Goal: Task Accomplishment & Management: Use online tool/utility

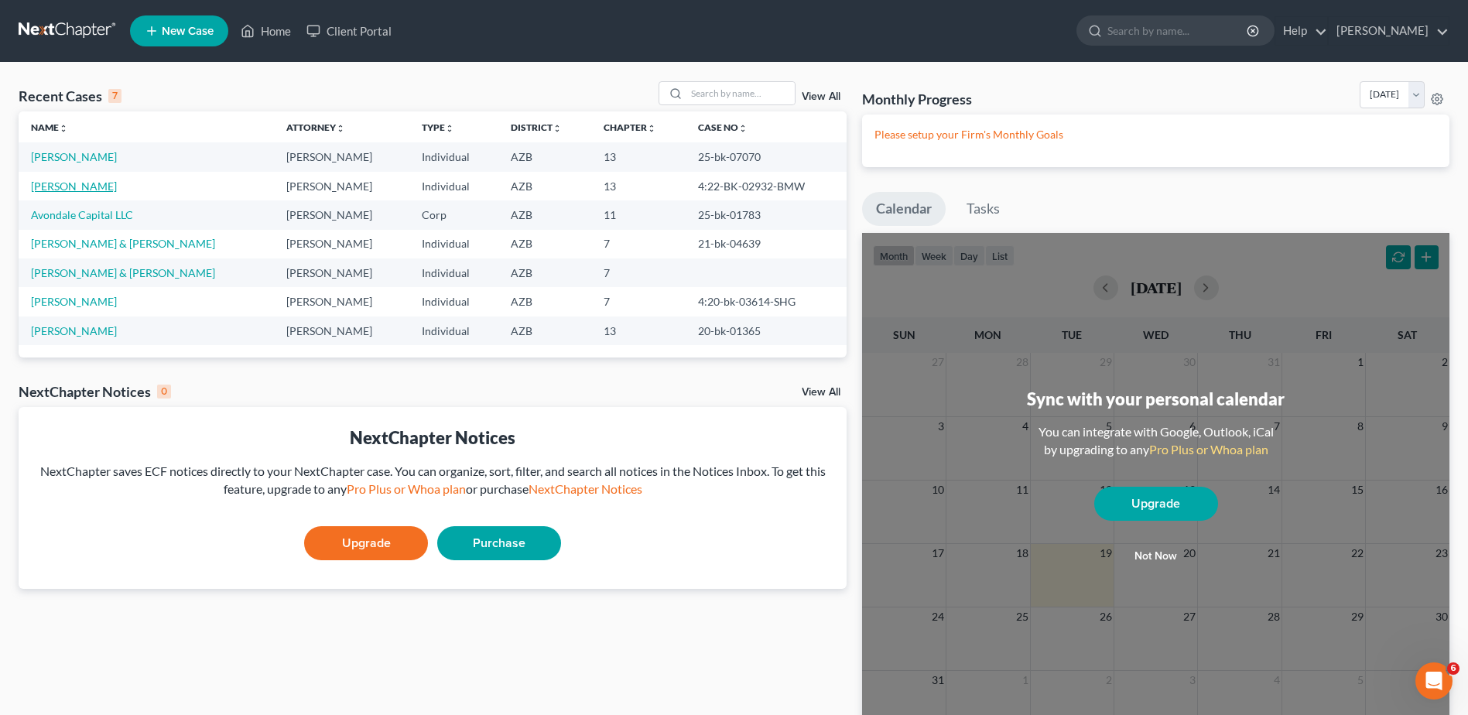
click at [65, 183] on link "[PERSON_NAME]" at bounding box center [74, 186] width 86 height 13
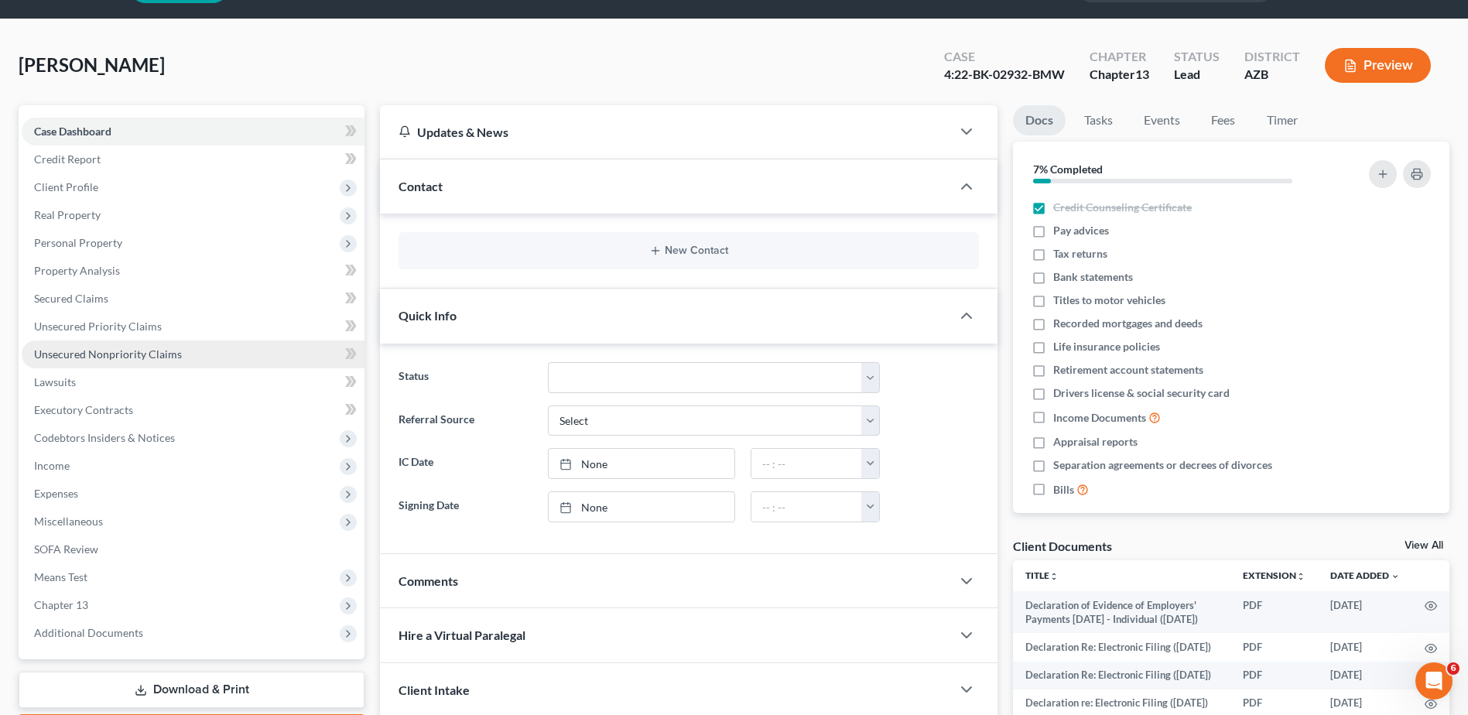
scroll to position [52, 0]
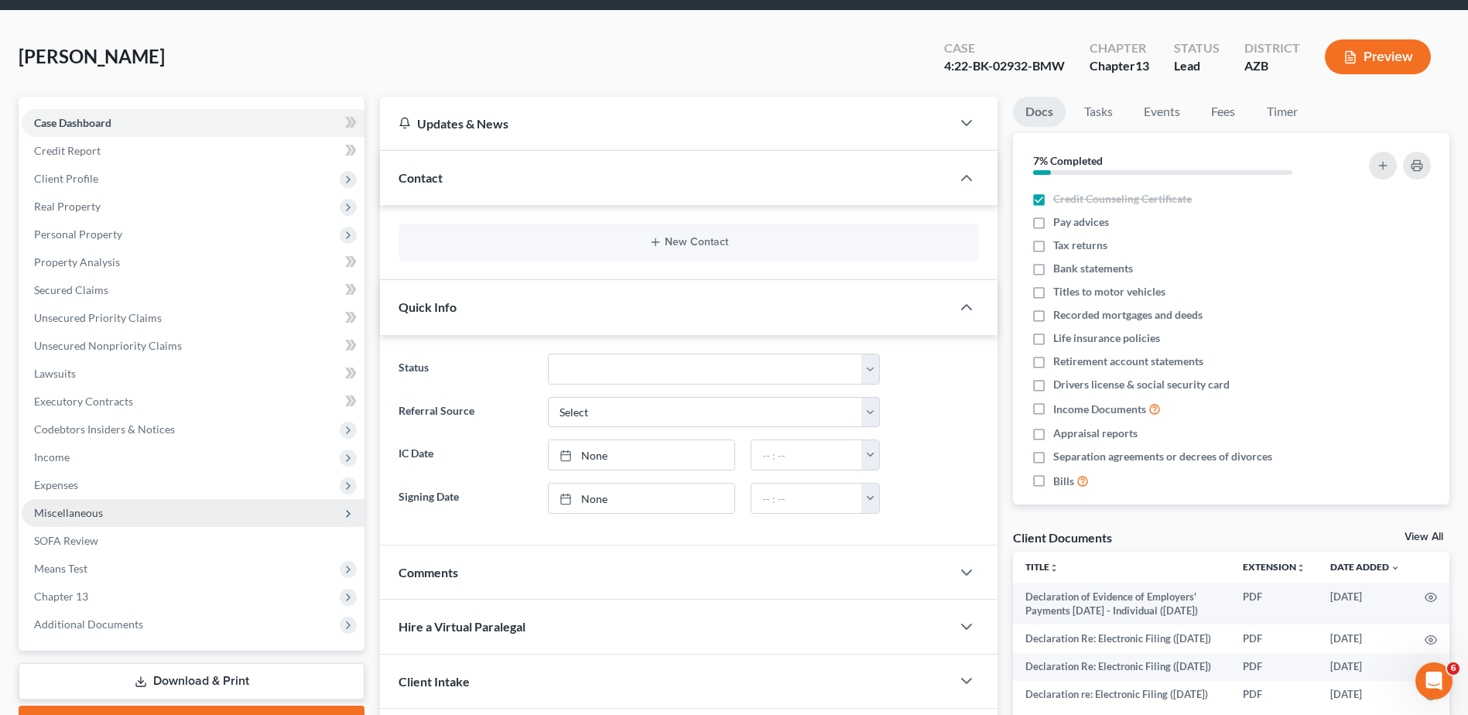
click at [62, 507] on span "Miscellaneous" at bounding box center [68, 512] width 69 height 13
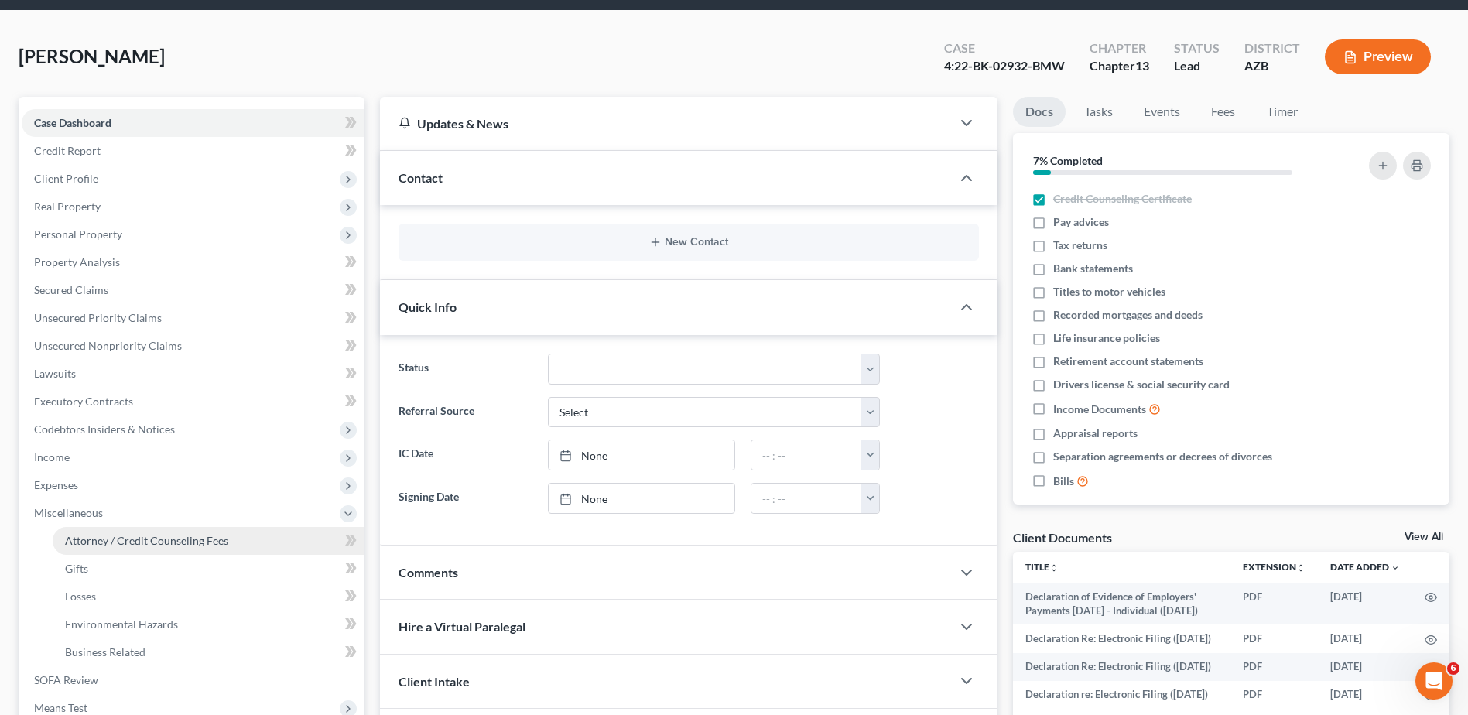
click at [145, 538] on span "Attorney / Credit Counseling Fees" at bounding box center [146, 540] width 163 height 13
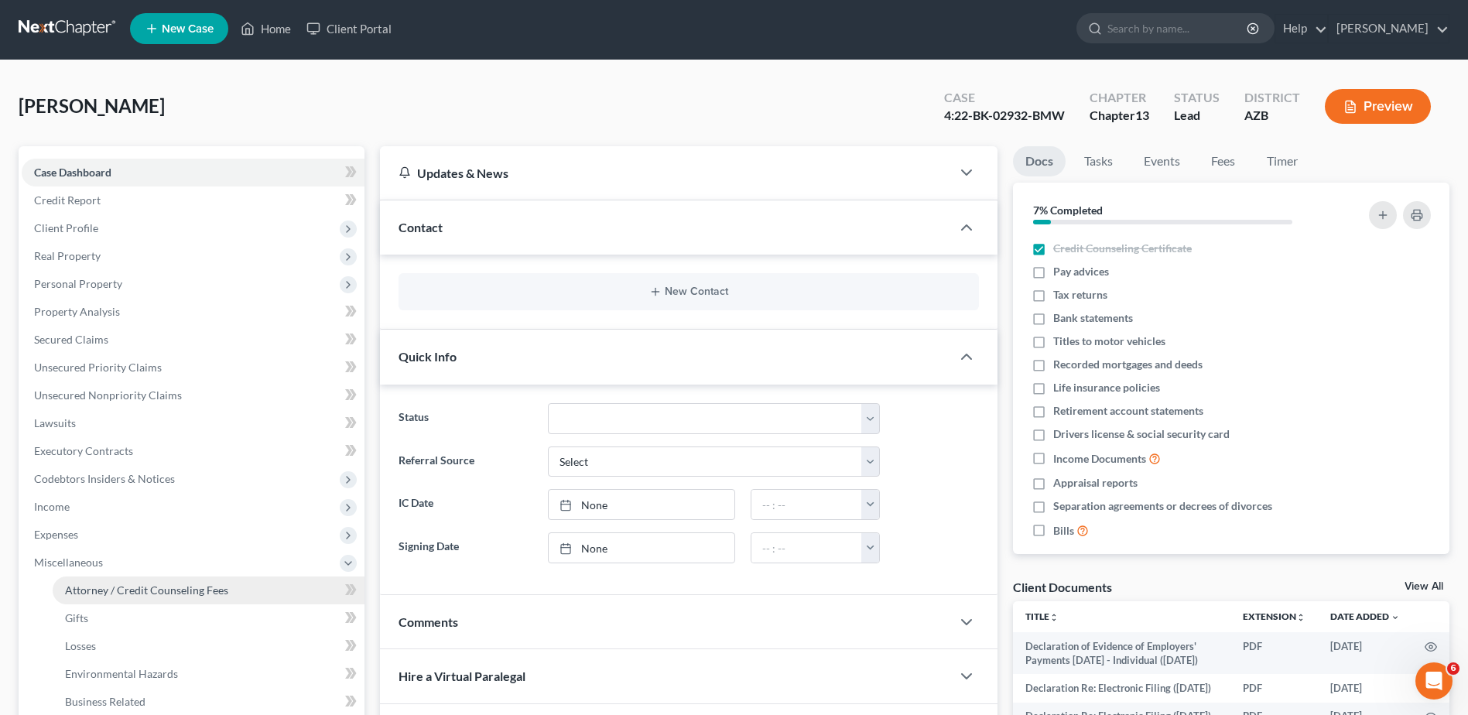
select select "0"
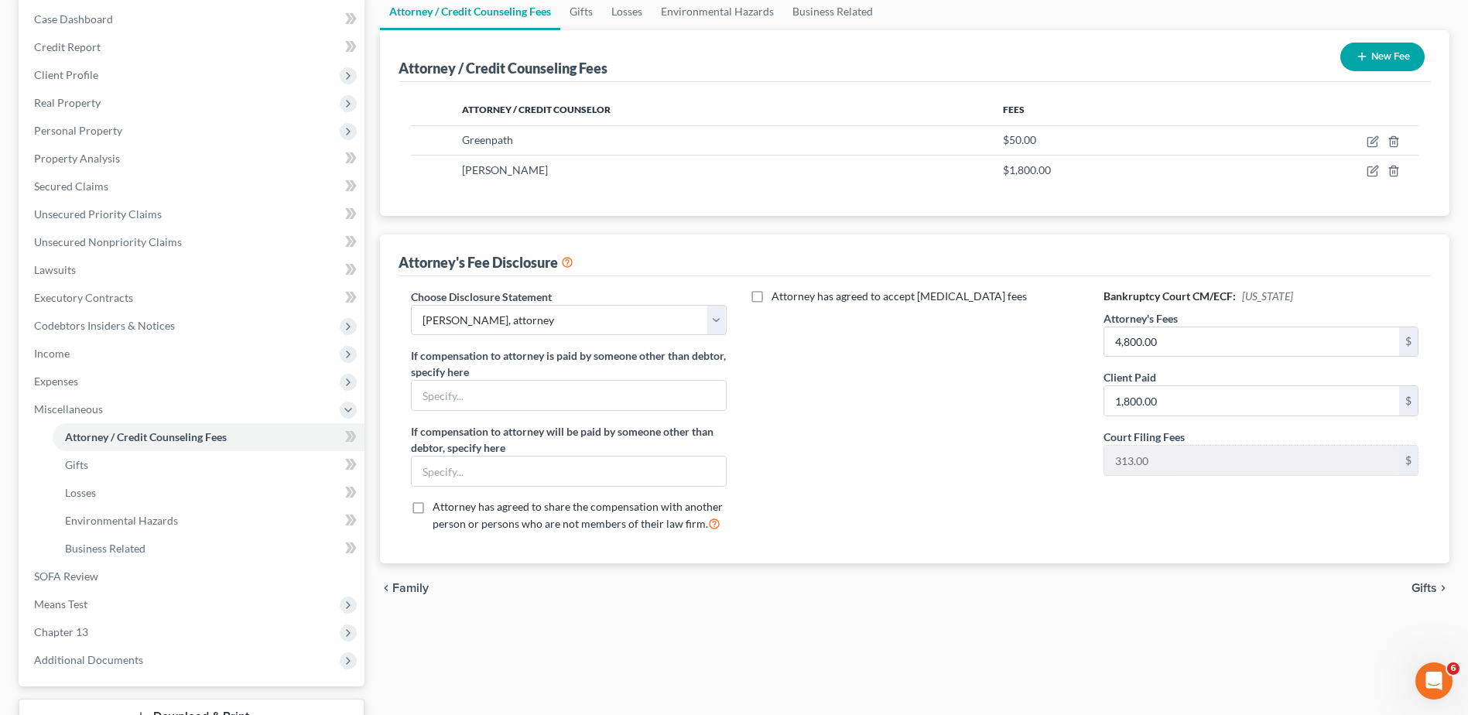
scroll to position [155, 0]
click at [713, 316] on select "Select [PERSON_NAME], attorney" at bounding box center [568, 321] width 315 height 31
click at [772, 352] on div "Attorney has agreed to accept [MEDICAL_DATA] fees" at bounding box center [915, 417] width 346 height 256
click at [1118, 347] on input "4,800.00" at bounding box center [1251, 342] width 295 height 29
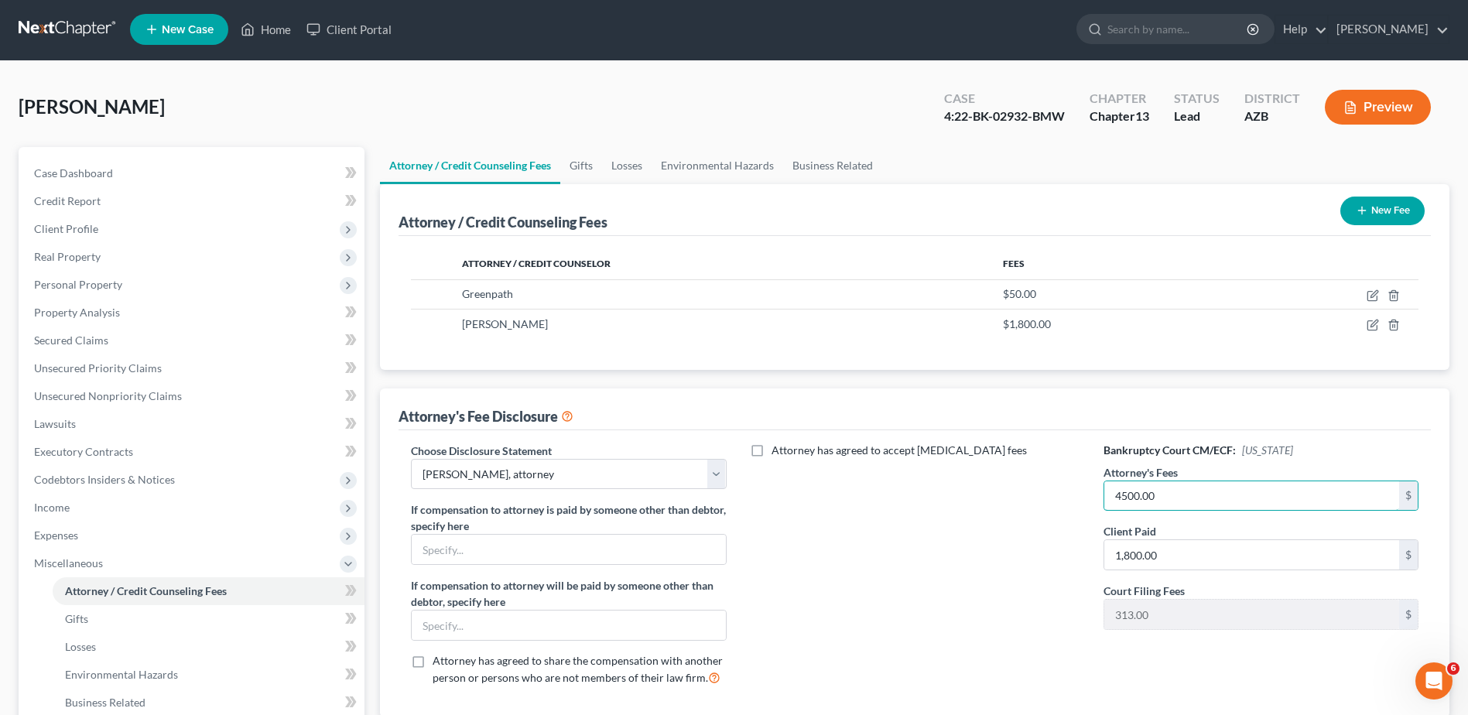
scroll to position [0, 0]
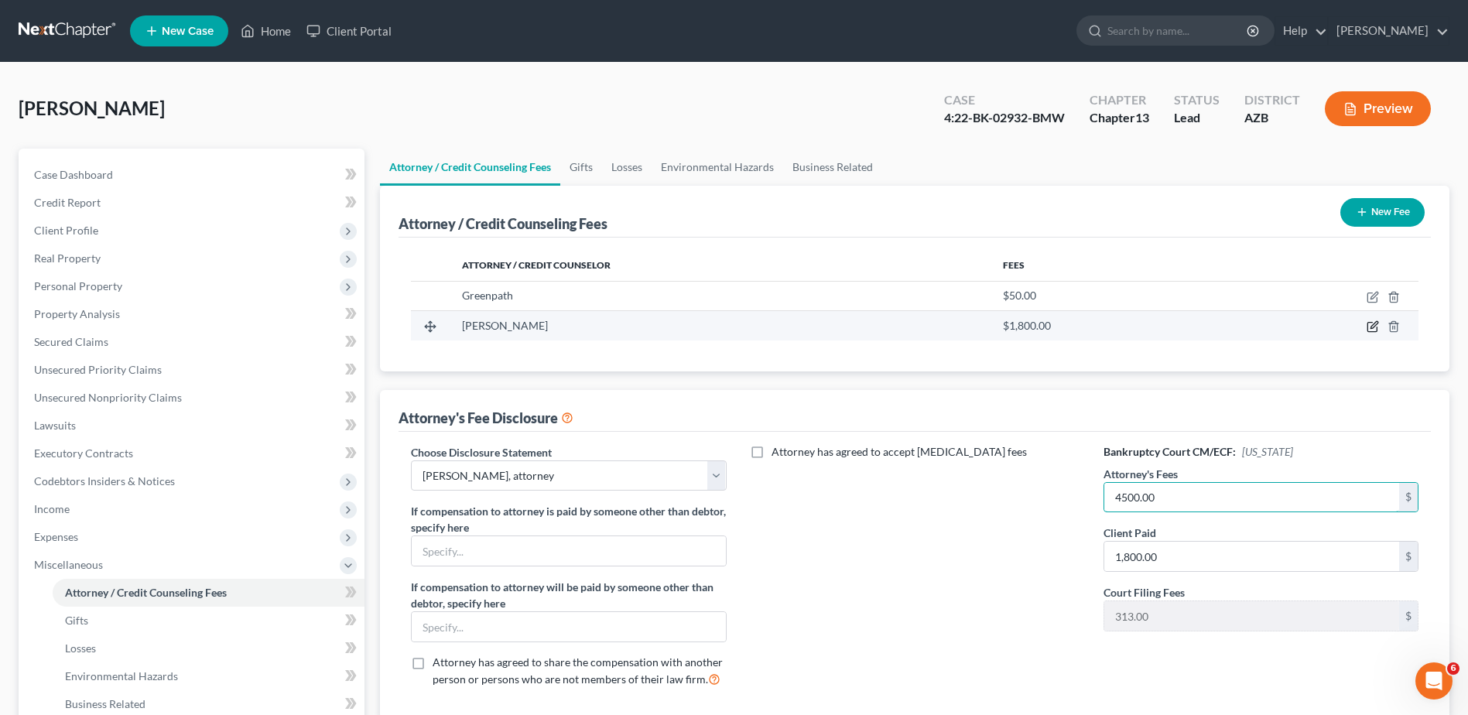
type input "4500.00"
click at [1373, 329] on icon "button" at bounding box center [1372, 326] width 12 height 12
select select "3"
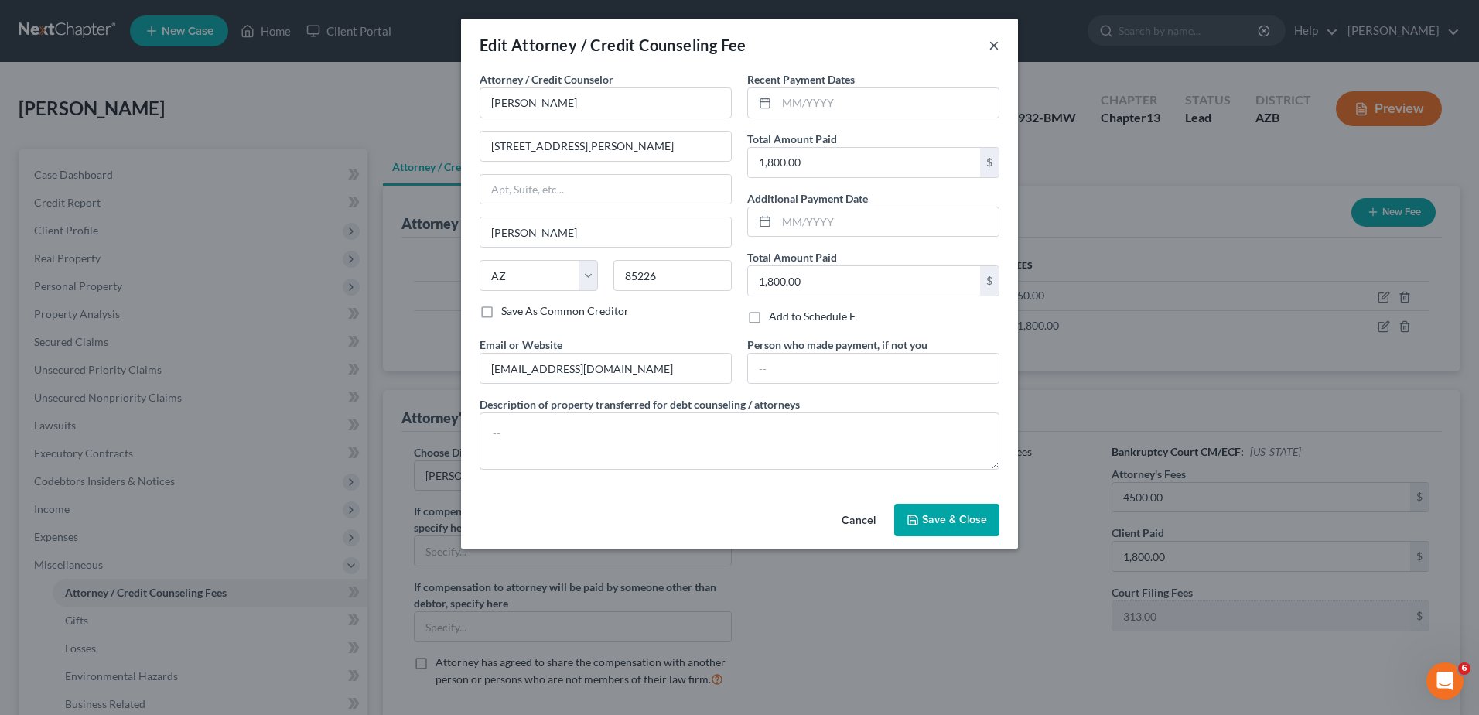
click at [997, 43] on button "×" at bounding box center [994, 45] width 11 height 19
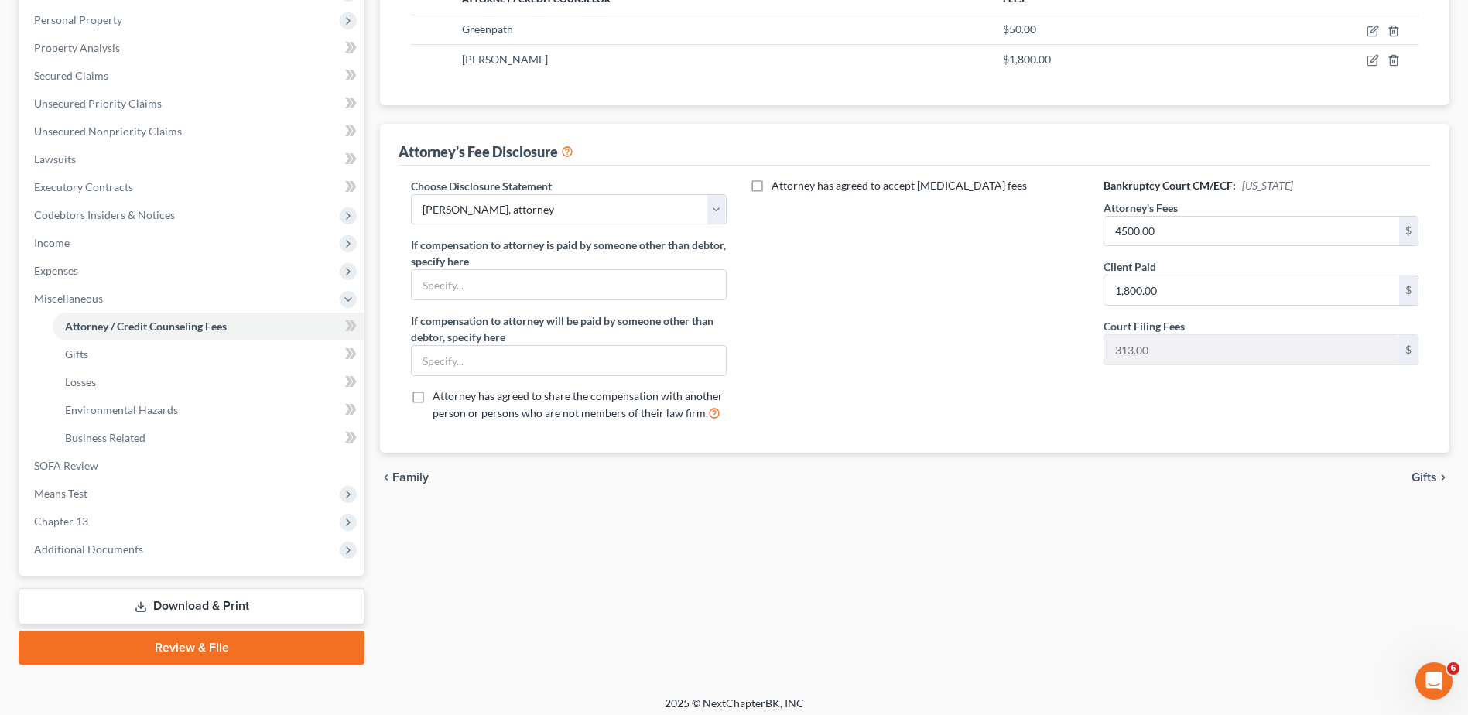
scroll to position [275, 0]
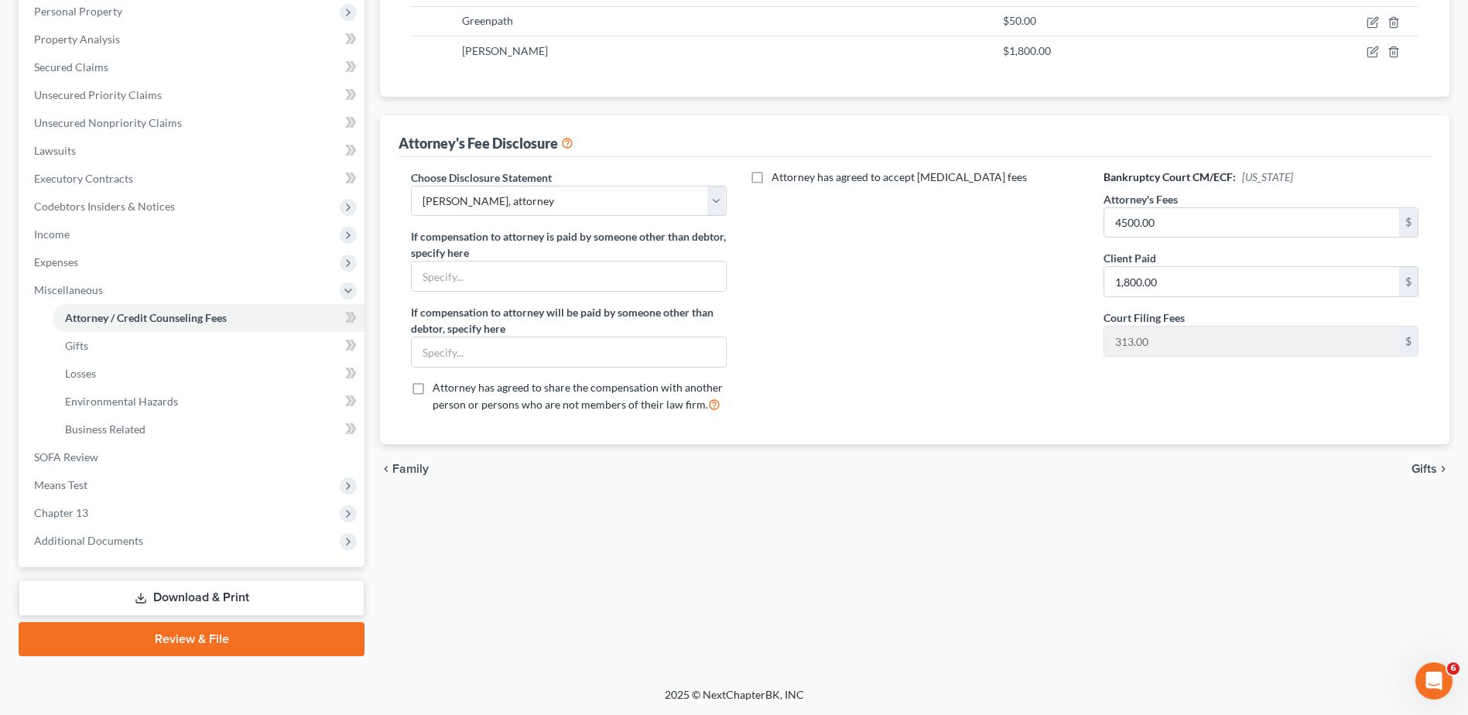
click at [207, 594] on link "Download & Print" at bounding box center [192, 598] width 346 height 36
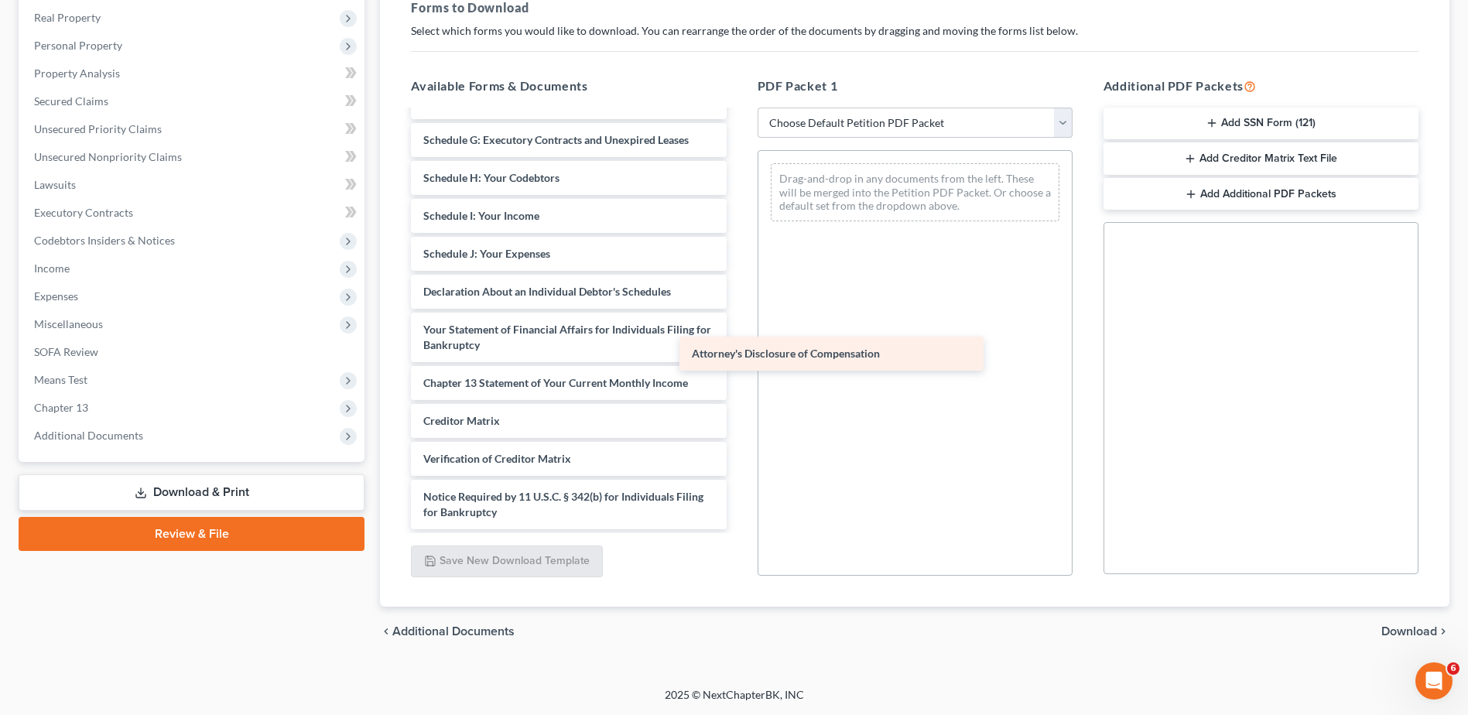
scroll to position [398, 0]
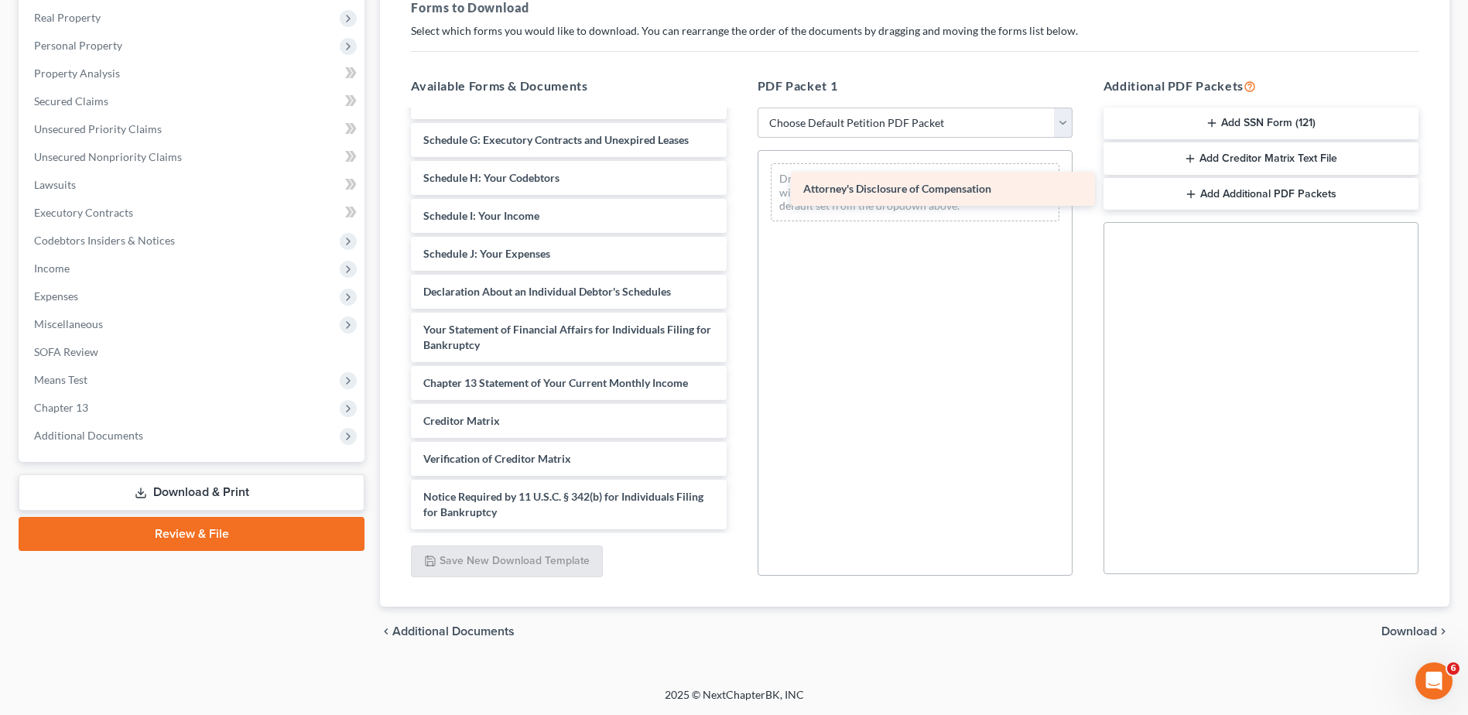
drag, startPoint x: 527, startPoint y: 507, endPoint x: 907, endPoint y: 183, distance: 499.0
click at [738, 183] on div "Attorney's Disclosure of Compensation Declaration of Evidence of Employers' Pay…" at bounding box center [568, 121] width 340 height 816
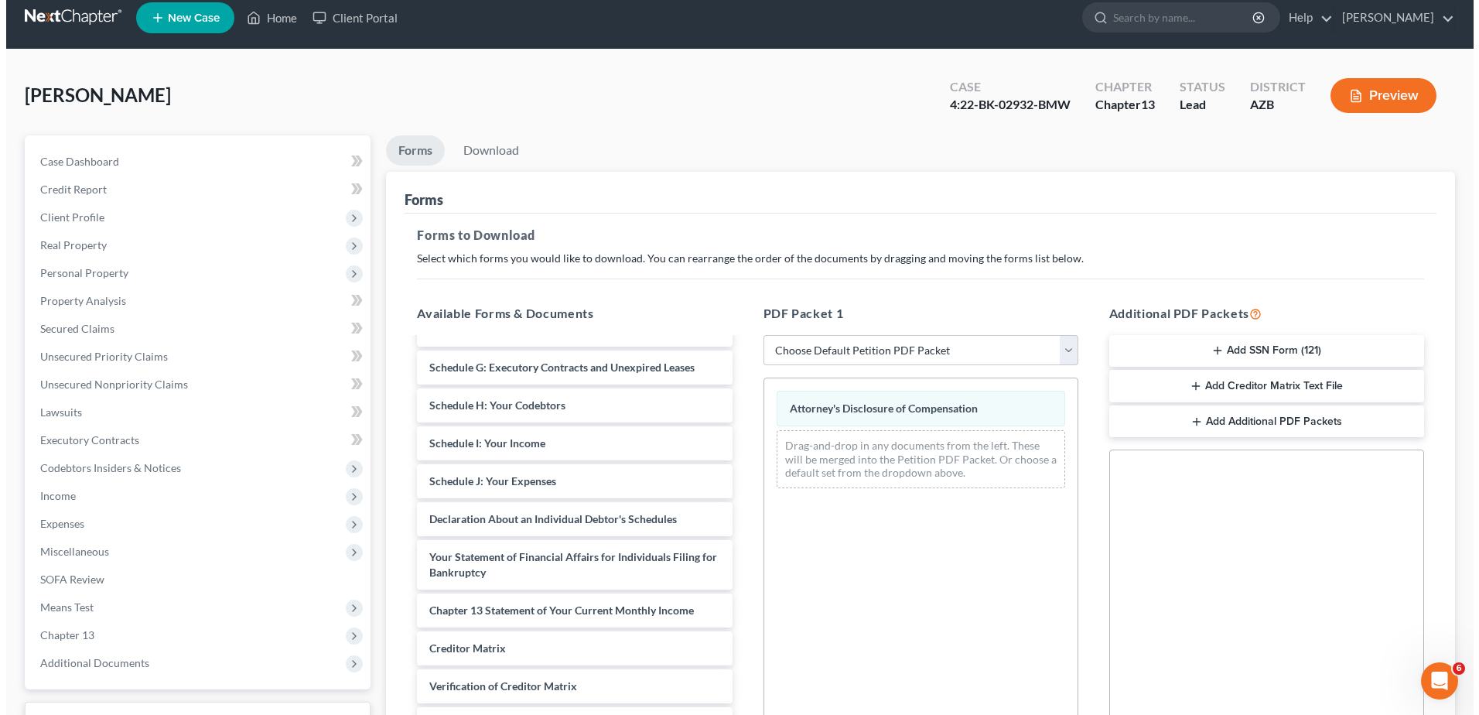
scroll to position [0, 0]
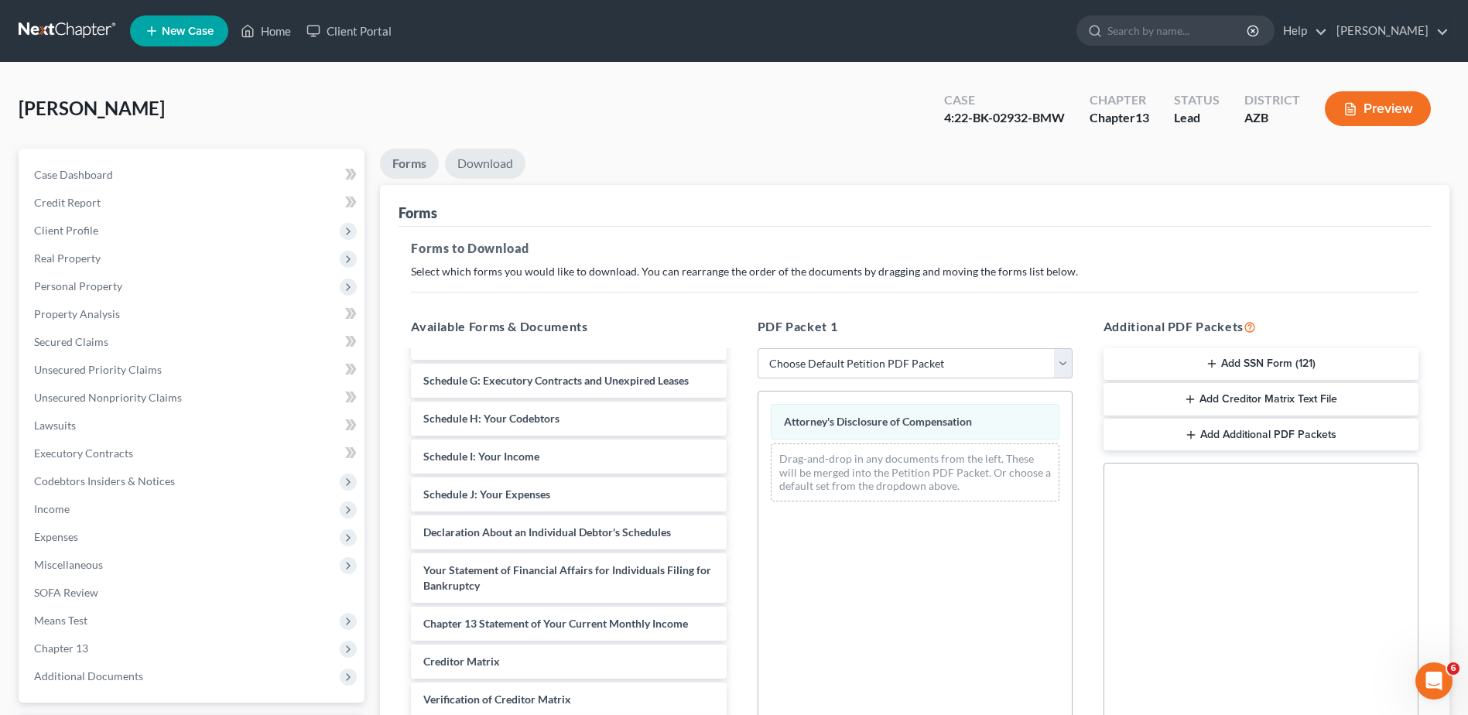
click at [503, 158] on link "Download" at bounding box center [485, 164] width 80 height 30
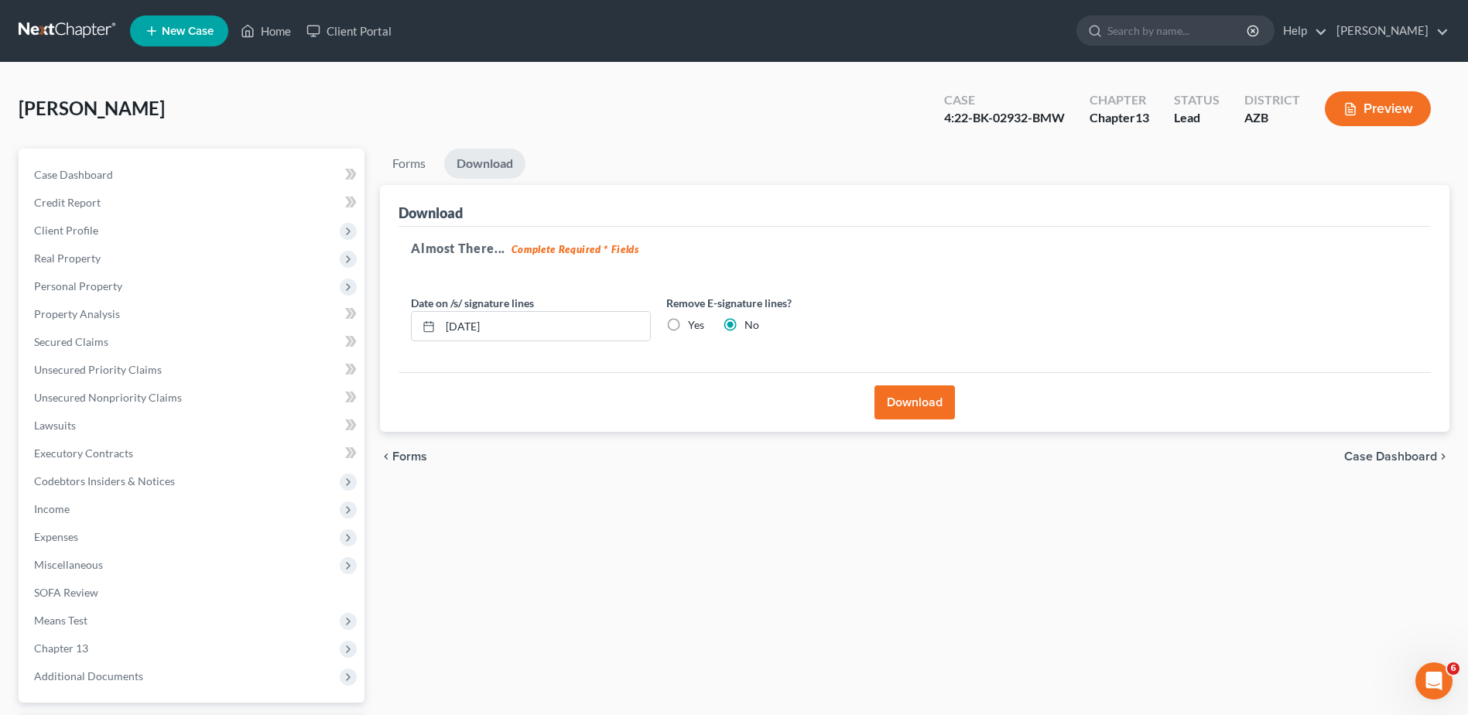
click at [914, 398] on button "Download" at bounding box center [914, 402] width 80 height 34
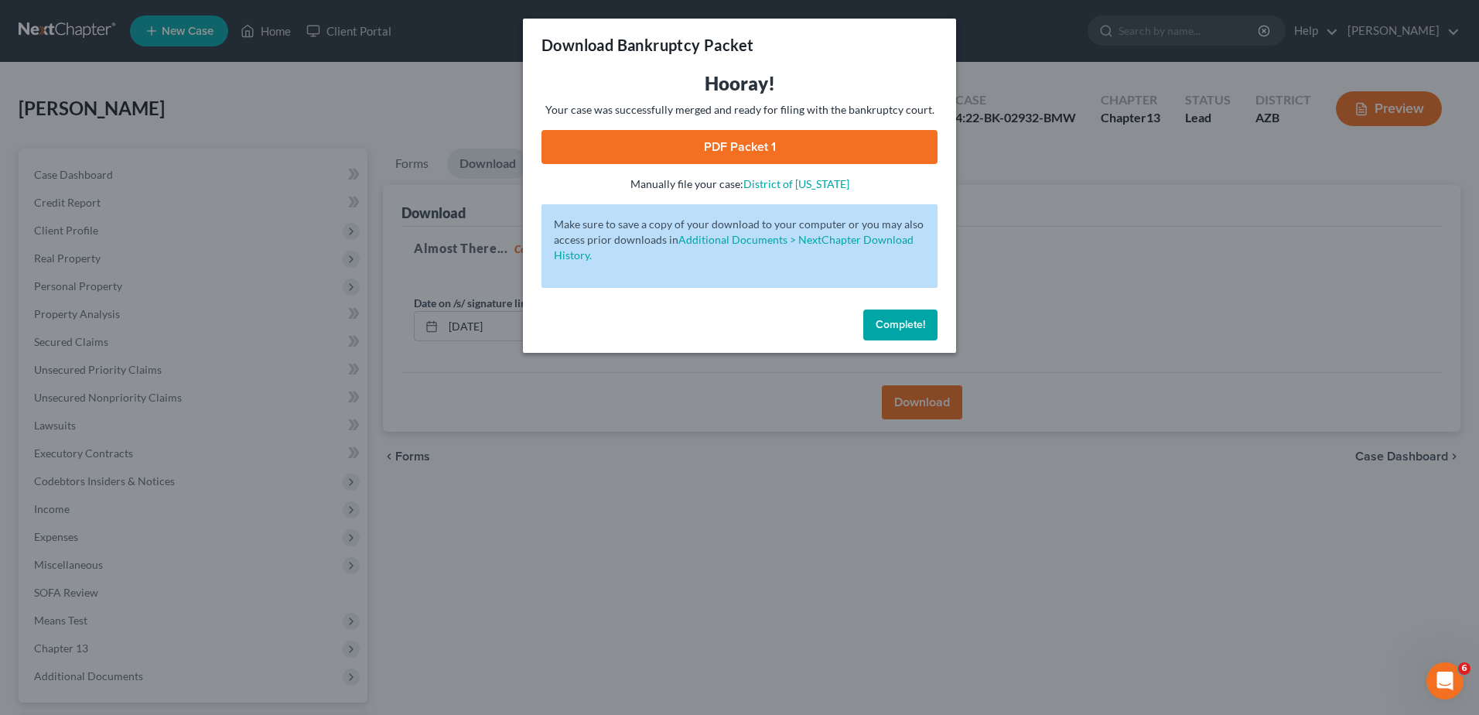
click at [742, 140] on link "PDF Packet 1" at bounding box center [740, 147] width 396 height 34
